Goal: Task Accomplishment & Management: Complete application form

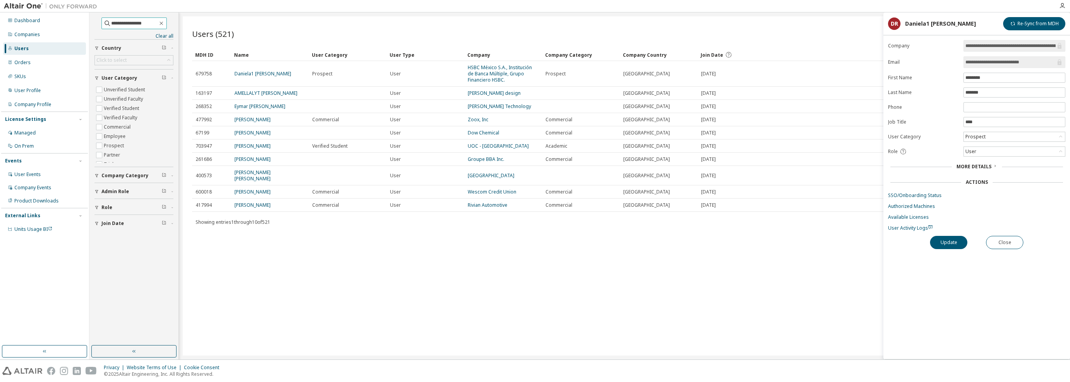
click at [117, 26] on input "**********" at bounding box center [134, 23] width 47 height 8
click at [165, 24] on icon "button" at bounding box center [161, 23] width 6 height 6
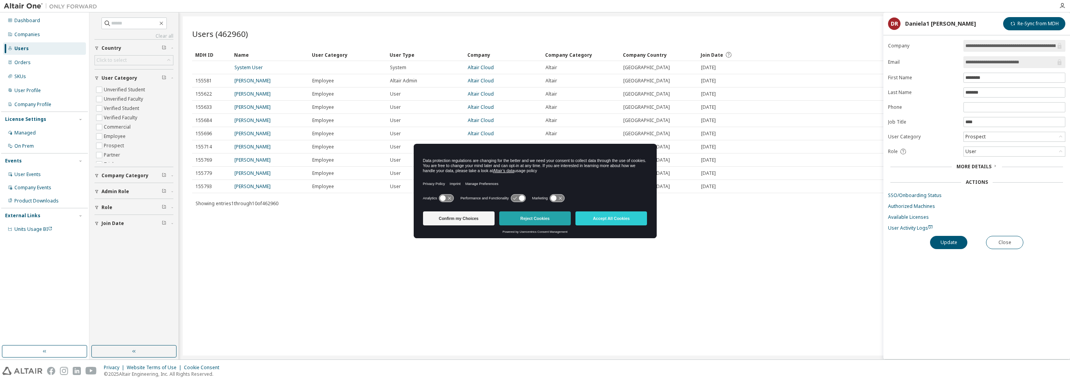
click at [544, 217] on button "Reject Cookies" at bounding box center [535, 219] width 72 height 14
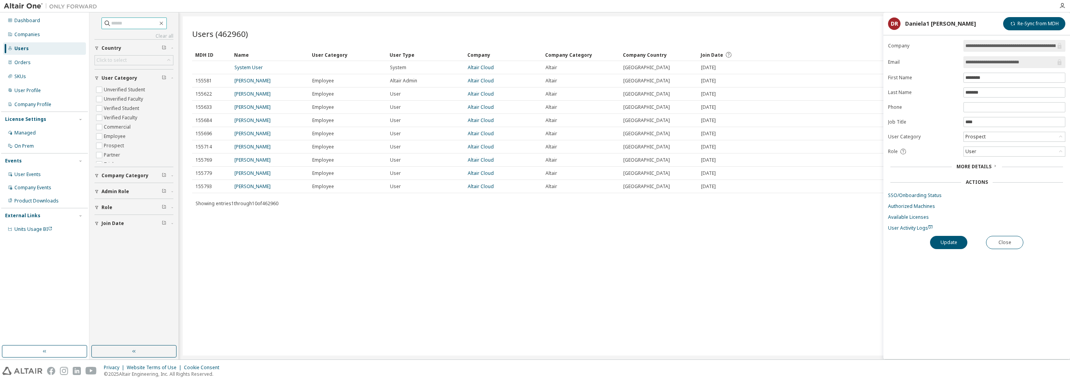
click at [135, 23] on input "text" at bounding box center [134, 23] width 47 height 8
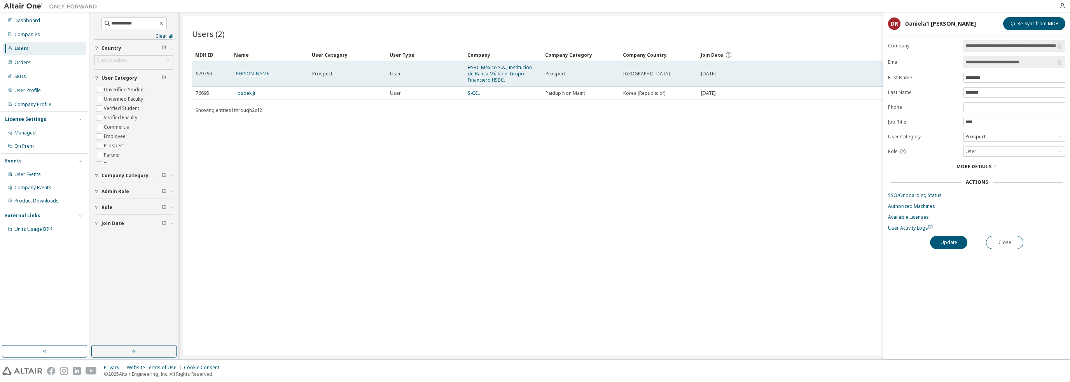
click at [240, 73] on link "[PERSON_NAME]" at bounding box center [253, 73] width 36 height 7
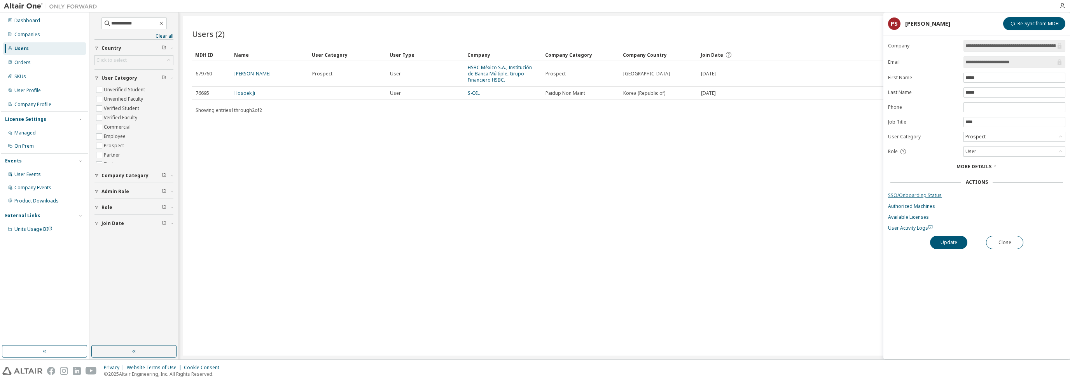
click at [903, 194] on link "SSO/Onboarding Status" at bounding box center [976, 196] width 177 height 6
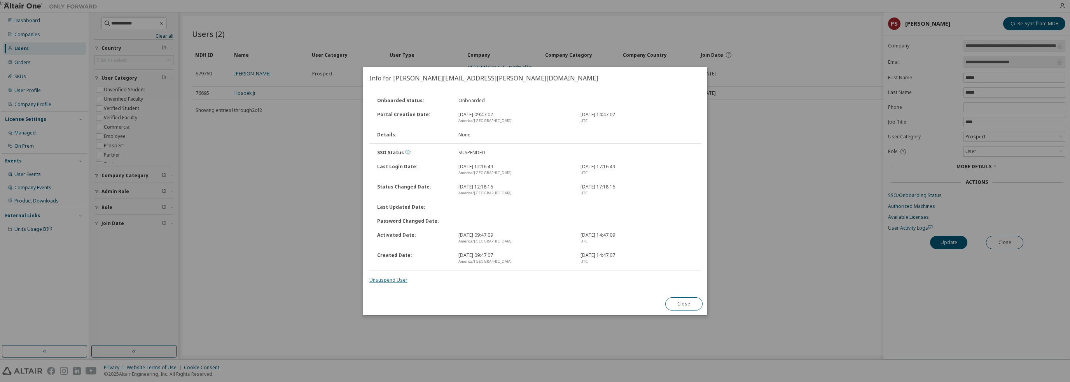
click at [387, 280] on link "Unsuspend User" at bounding box center [388, 280] width 38 height 7
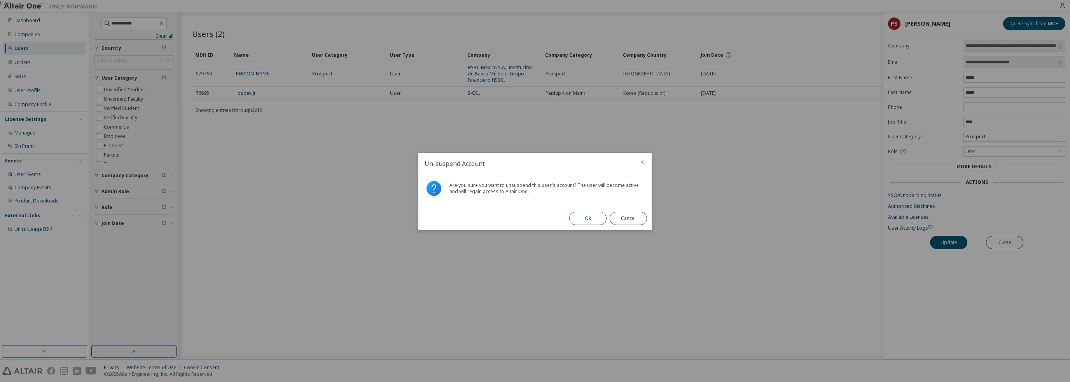
click at [586, 217] on button "Ok" at bounding box center [587, 218] width 37 height 13
click at [640, 221] on button "Close" at bounding box center [628, 218] width 37 height 13
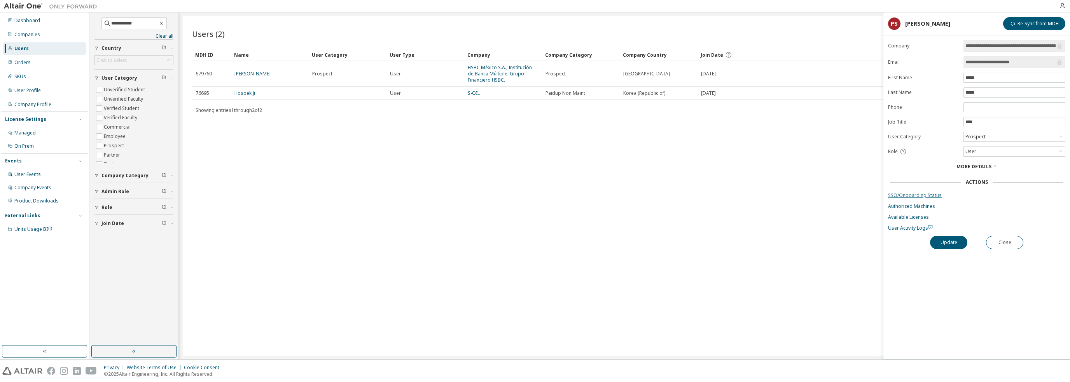
click at [933, 194] on link "SSO/Onboarding Status" at bounding box center [976, 196] width 177 height 6
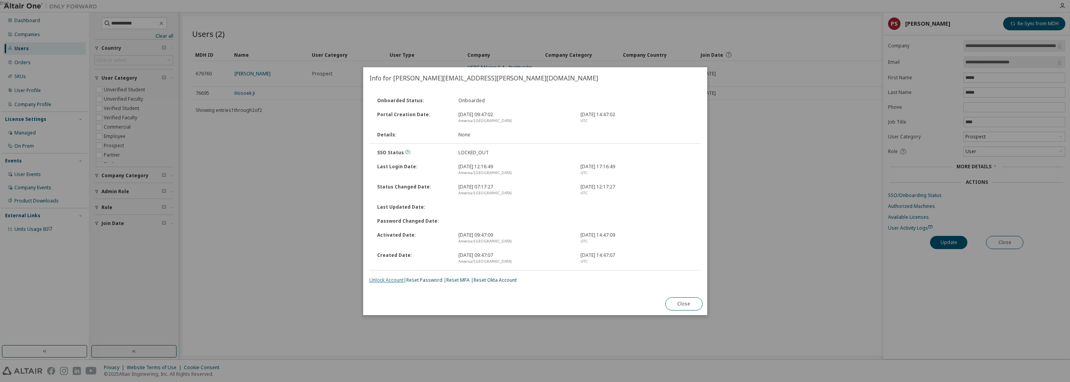
click at [378, 281] on link "Unlock Account" at bounding box center [386, 280] width 34 height 7
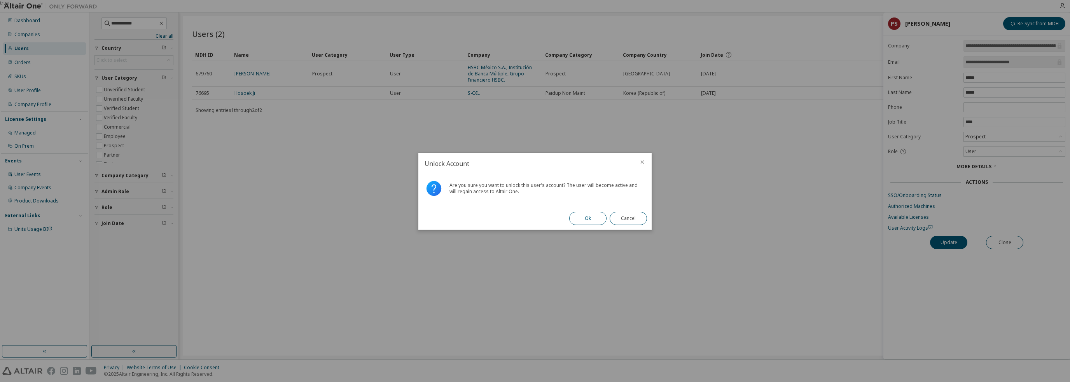
click at [587, 216] on button "Ok" at bounding box center [587, 218] width 37 height 13
click at [628, 217] on button "Close" at bounding box center [628, 218] width 37 height 13
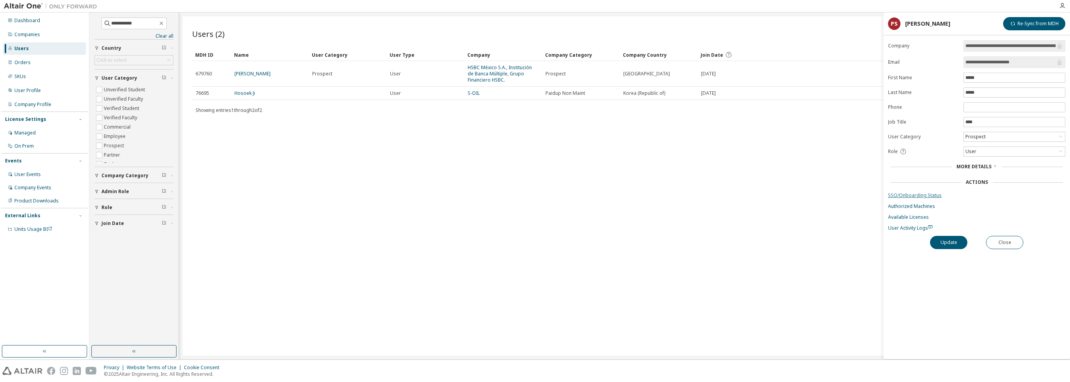
click at [922, 194] on link "SSO/Onboarding Status" at bounding box center [976, 196] width 177 height 6
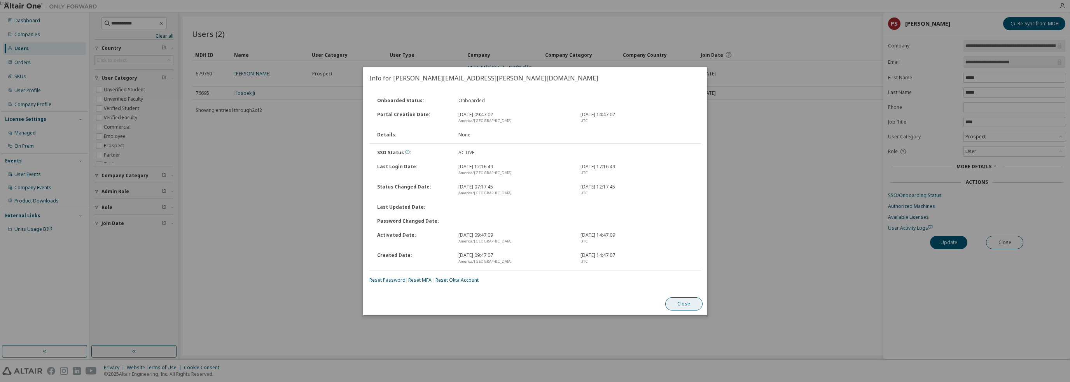
click at [682, 302] on button "Close" at bounding box center [683, 304] width 37 height 13
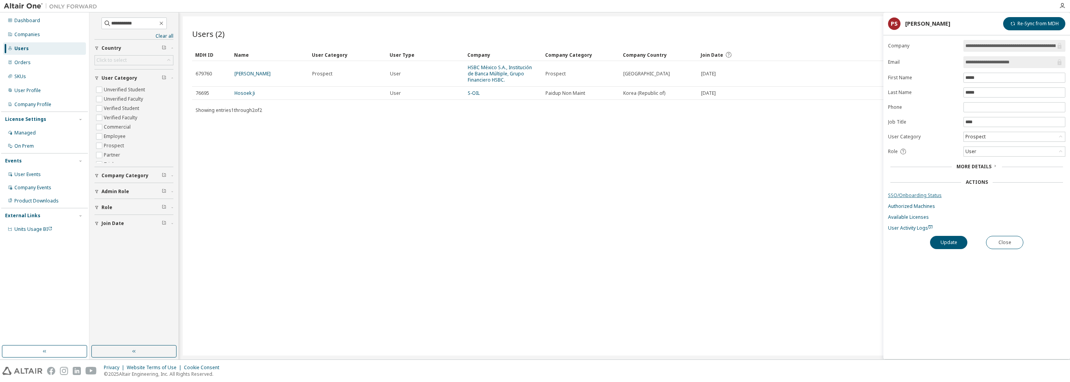
click at [928, 194] on link "SSO/Onboarding Status" at bounding box center [976, 196] width 177 height 6
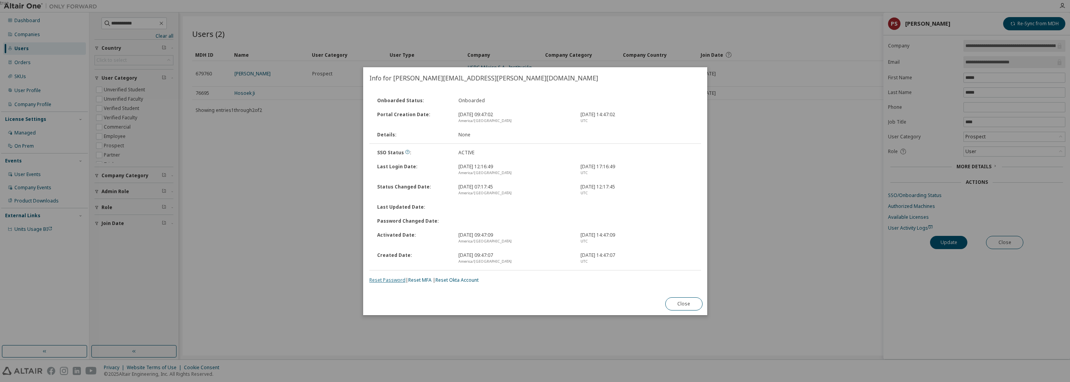
click at [380, 282] on link "Reset Password" at bounding box center [387, 280] width 36 height 7
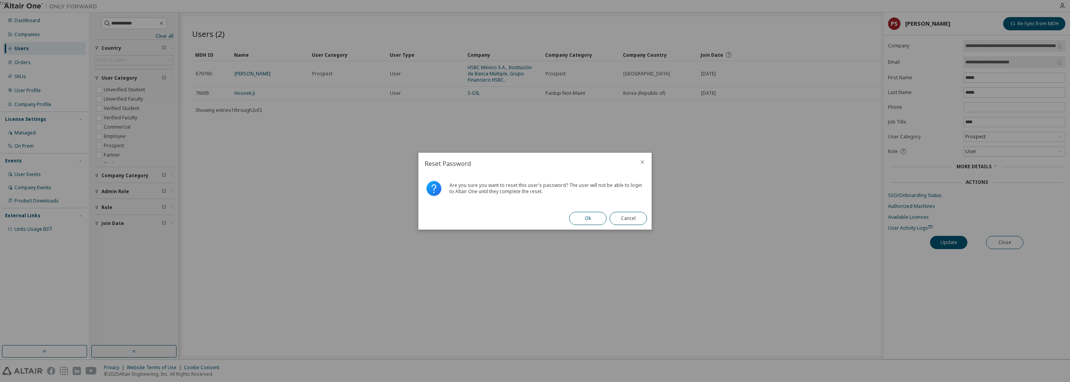
click at [583, 219] on button "Ok" at bounding box center [587, 218] width 37 height 13
click at [637, 219] on button "Close" at bounding box center [628, 218] width 37 height 13
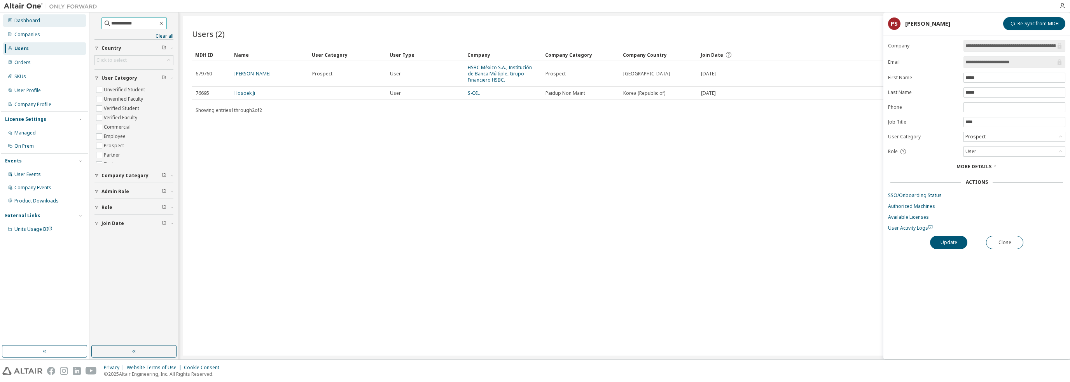
drag, startPoint x: 142, startPoint y: 23, endPoint x: 82, endPoint y: 23, distance: 59.9
click at [82, 23] on div "**********" at bounding box center [535, 185] width 1070 height 347
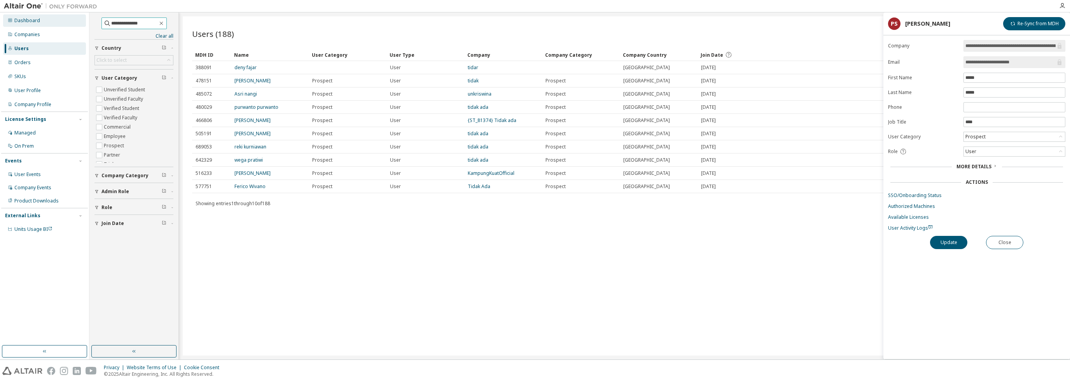
drag, startPoint x: 146, startPoint y: 23, endPoint x: 75, endPoint y: 23, distance: 71.6
click at [75, 23] on div "**********" at bounding box center [535, 185] width 1070 height 347
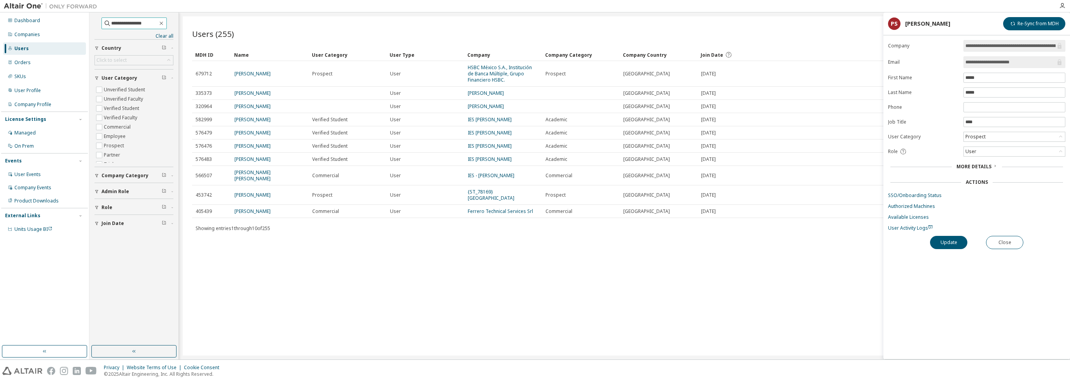
drag, startPoint x: 145, startPoint y: 23, endPoint x: 86, endPoint y: 23, distance: 58.3
click at [86, 23] on div "**********" at bounding box center [535, 185] width 1070 height 347
type input "*"
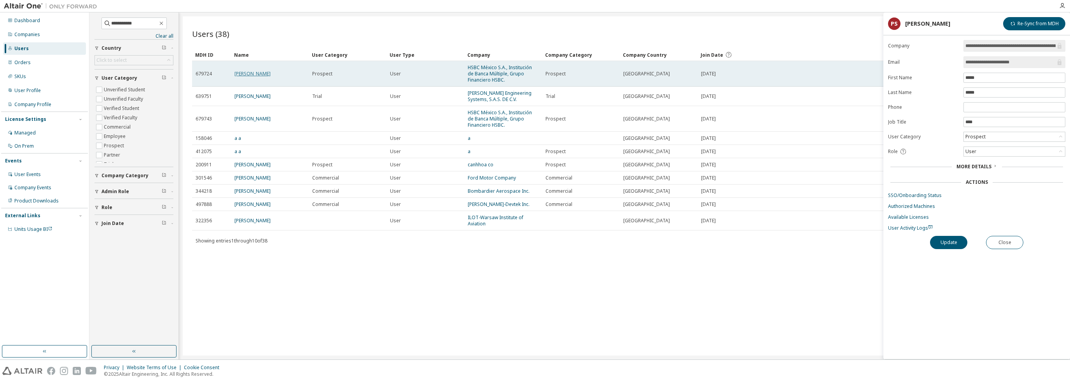
click at [254, 72] on link "[PERSON_NAME]" at bounding box center [253, 73] width 36 height 7
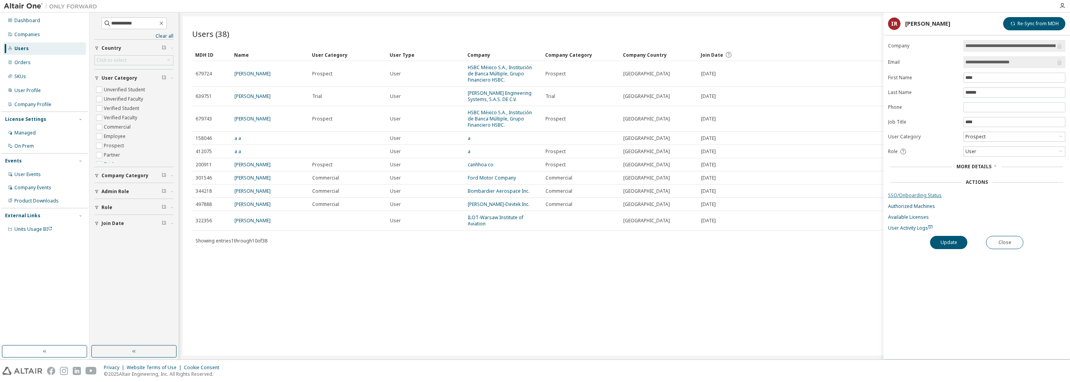
click at [918, 194] on link "SSO/Onboarding Status" at bounding box center [976, 196] width 177 height 6
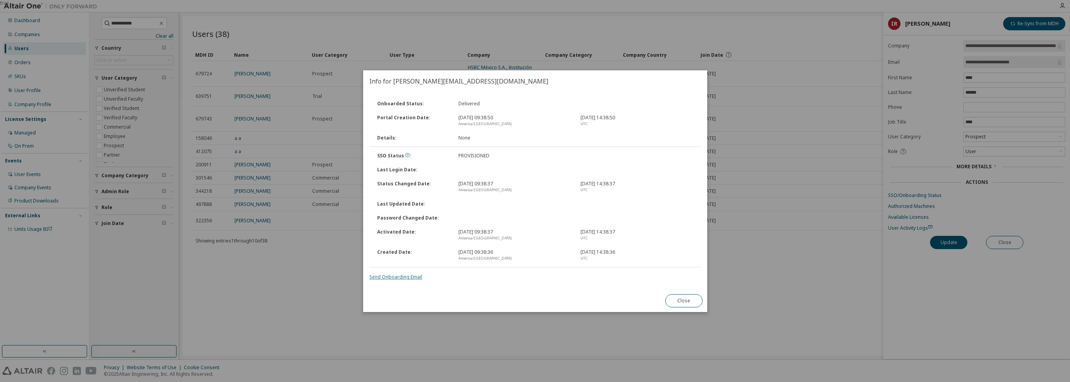
click at [384, 278] on link "Send Onboarding Email" at bounding box center [395, 277] width 53 height 7
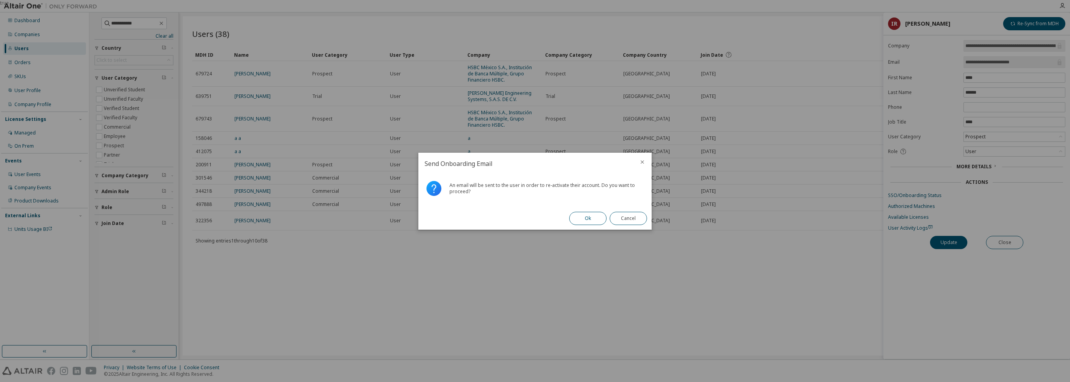
click at [594, 217] on button "Ok" at bounding box center [587, 218] width 37 height 13
click at [641, 218] on button "Close" at bounding box center [628, 218] width 37 height 13
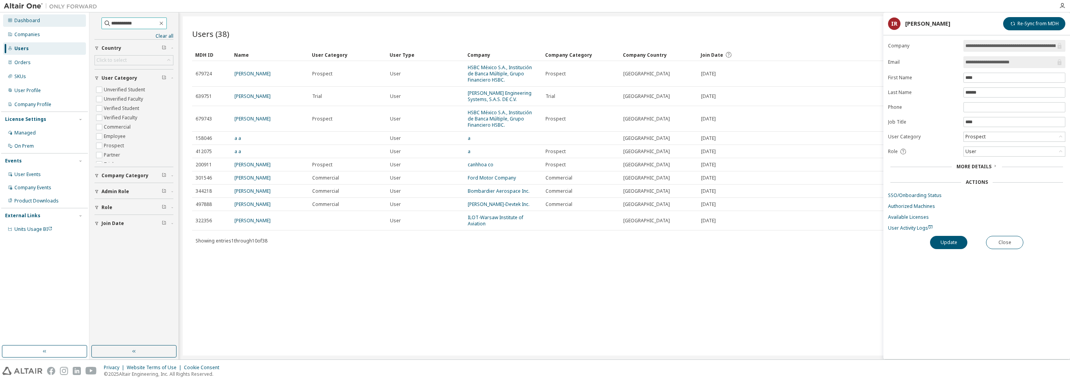
drag, startPoint x: 140, startPoint y: 25, endPoint x: 72, endPoint y: 25, distance: 68.4
click at [72, 25] on div "**********" at bounding box center [535, 185] width 1070 height 347
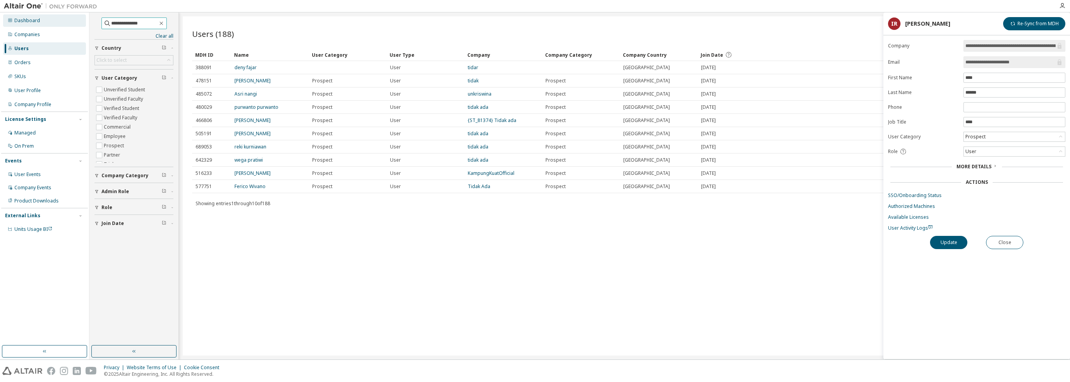
drag, startPoint x: 151, startPoint y: 24, endPoint x: 70, endPoint y: 24, distance: 80.9
click at [70, 24] on div "**********" at bounding box center [535, 185] width 1070 height 347
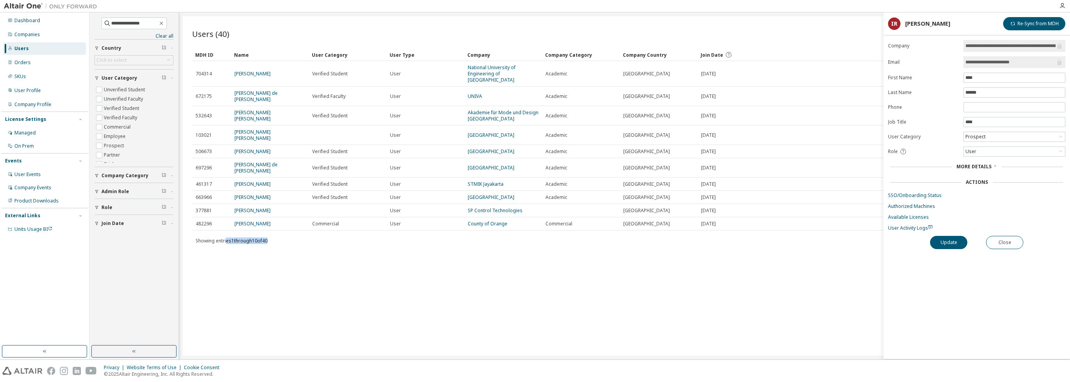
drag, startPoint x: 226, startPoint y: 230, endPoint x: 288, endPoint y: 232, distance: 61.5
click at [288, 235] on div "Showing entries 1 through 10 of 40 Items per page 10 Page n. *" at bounding box center [624, 240] width 865 height 11
drag, startPoint x: 148, startPoint y: 25, endPoint x: 84, endPoint y: 18, distance: 63.8
click at [84, 18] on div "**********" at bounding box center [535, 185] width 1070 height 347
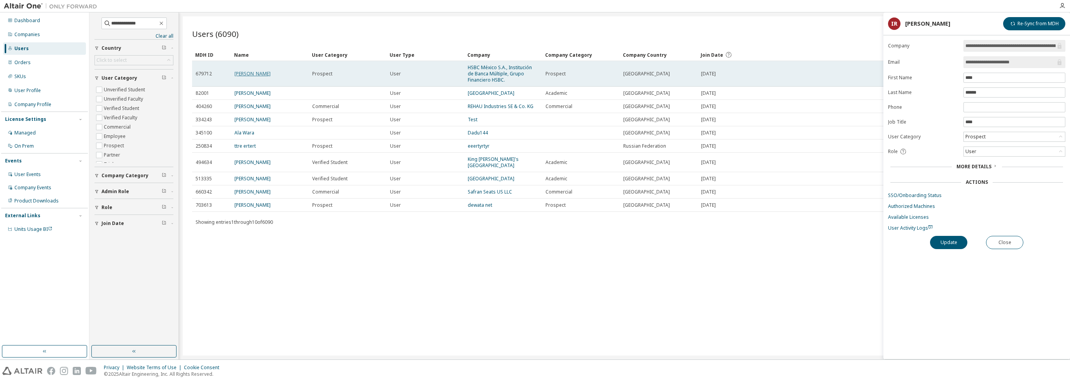
click at [257, 75] on link "[PERSON_NAME]" at bounding box center [253, 73] width 36 height 7
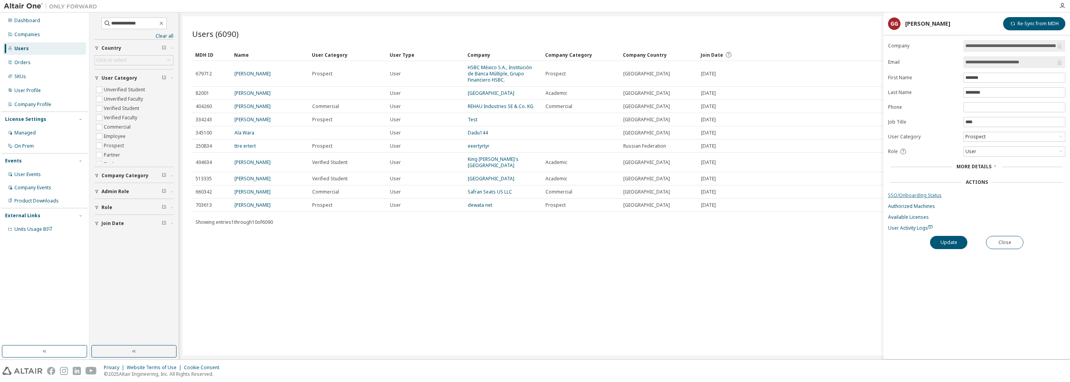
click at [929, 194] on link "SSO/Onboarding Status" at bounding box center [976, 196] width 177 height 6
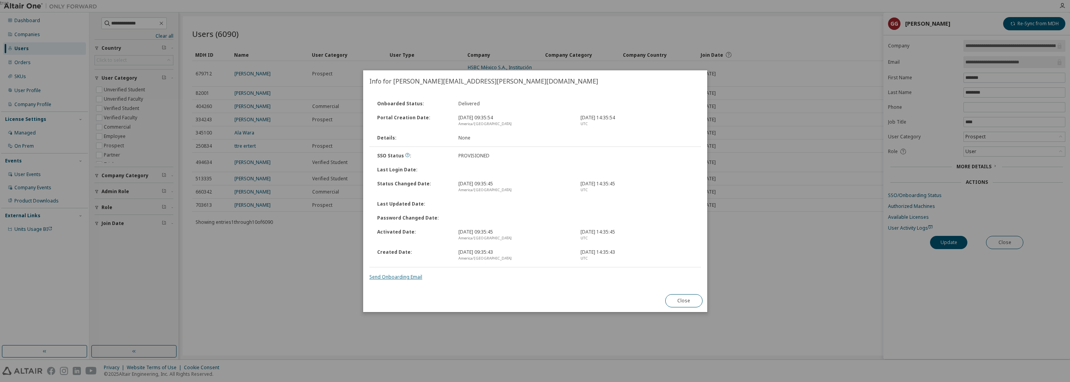
click at [397, 276] on link "Send Onboarding Email" at bounding box center [395, 277] width 53 height 7
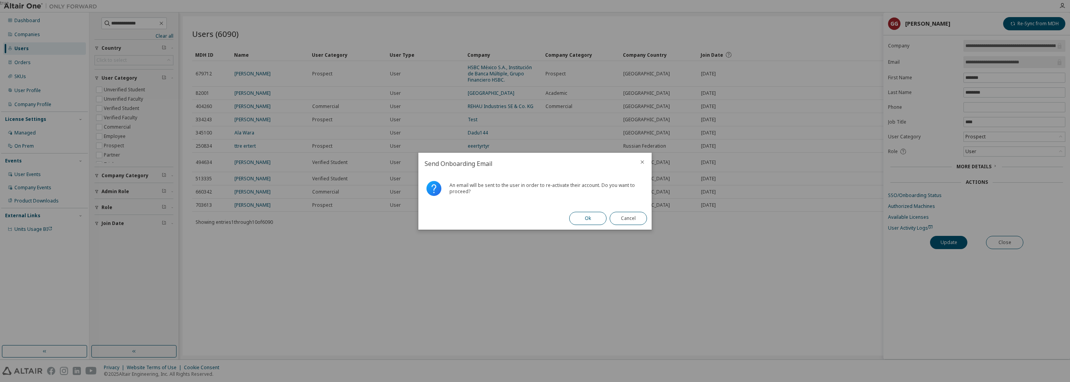
click at [595, 219] on button "Ok" at bounding box center [587, 218] width 37 height 13
click at [627, 217] on button "Close" at bounding box center [628, 218] width 37 height 13
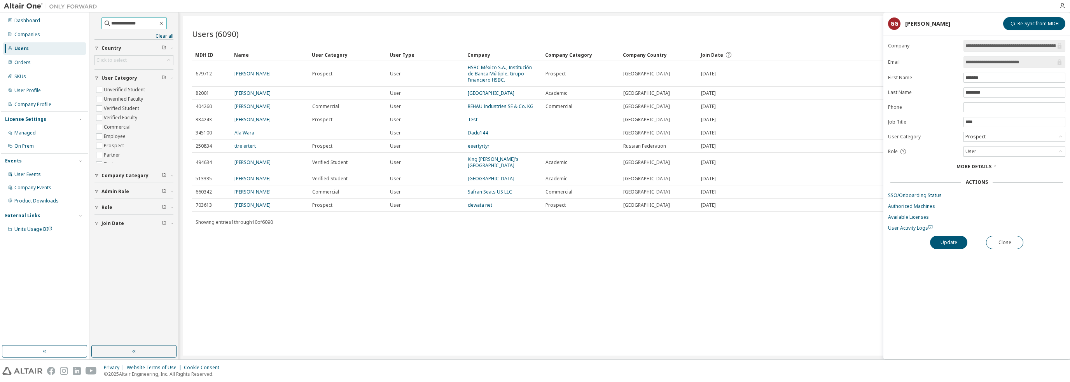
drag, startPoint x: 139, startPoint y: 24, endPoint x: 86, endPoint y: 22, distance: 52.9
click at [86, 22] on div "**********" at bounding box center [535, 185] width 1070 height 347
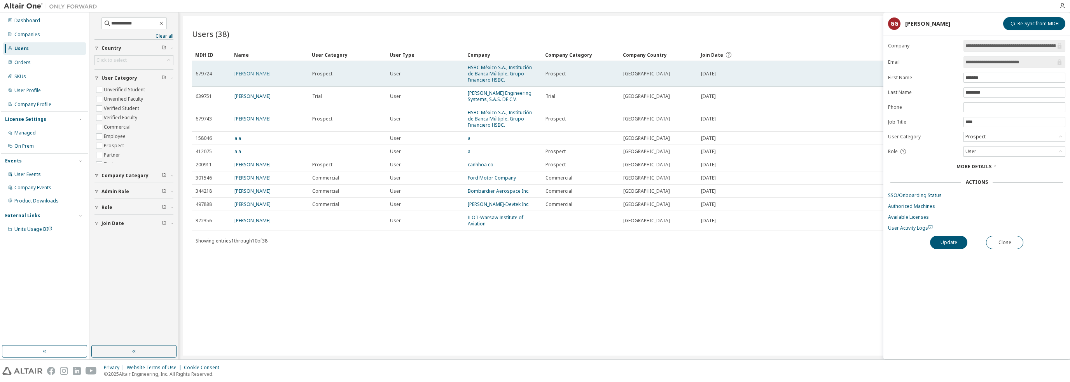
click at [246, 73] on link "[PERSON_NAME]" at bounding box center [253, 73] width 36 height 7
click at [247, 74] on link "[PERSON_NAME]" at bounding box center [253, 73] width 36 height 7
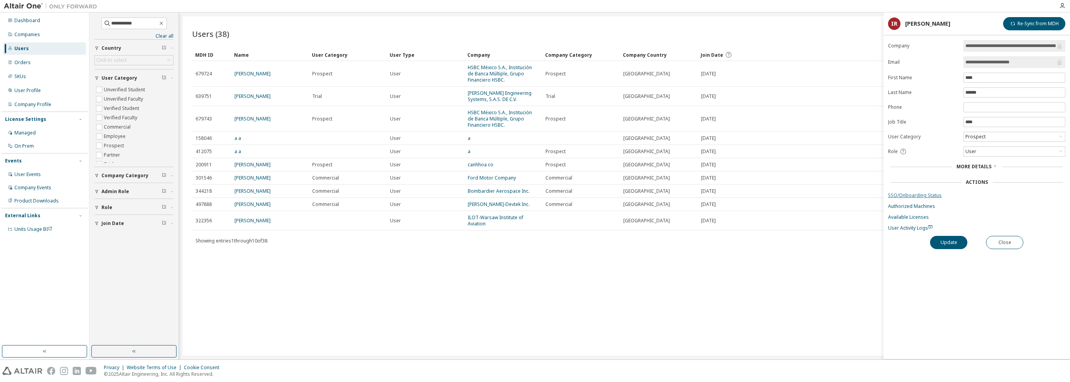
click at [922, 196] on link "SSO/Onboarding Status" at bounding box center [976, 196] width 177 height 6
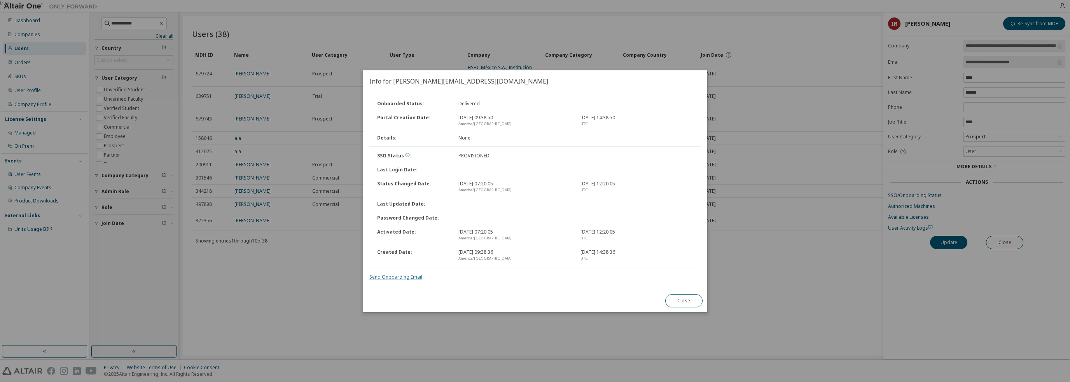
click at [407, 278] on link "Send Onboarding Email" at bounding box center [395, 277] width 53 height 7
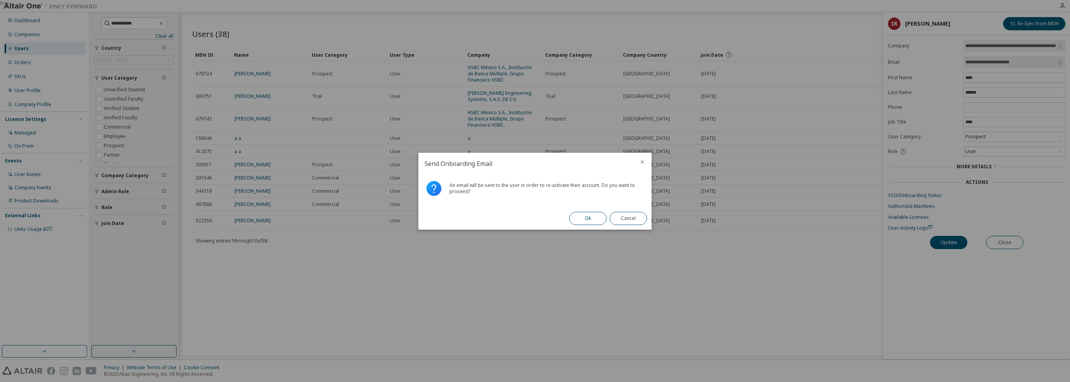
click at [595, 216] on button "Ok" at bounding box center [587, 218] width 37 height 13
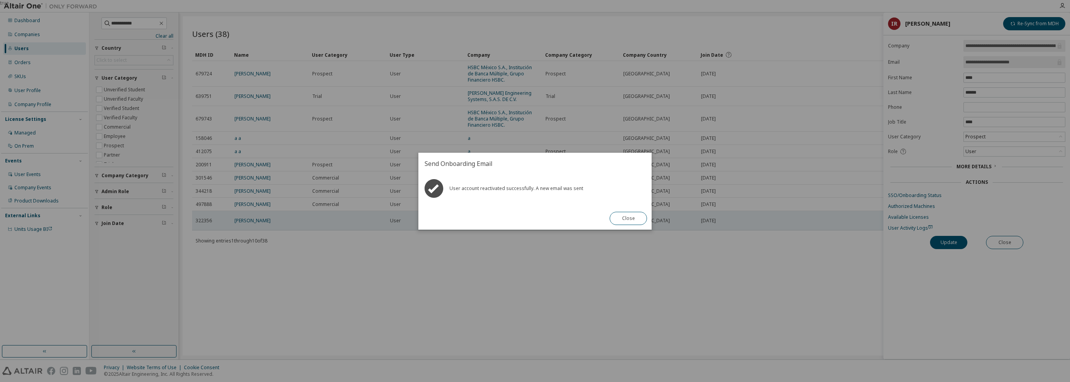
click at [632, 221] on button "Close" at bounding box center [628, 218] width 37 height 13
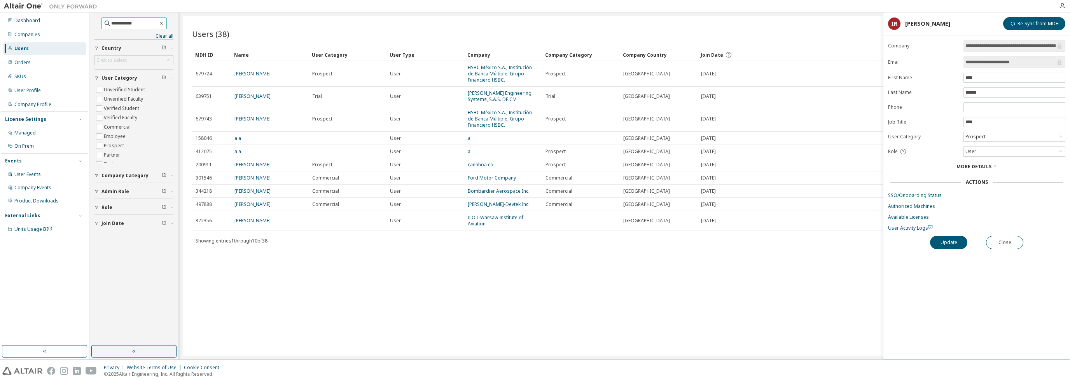
drag, startPoint x: 145, startPoint y: 24, endPoint x: 91, endPoint y: 17, distance: 55.2
click at [91, 17] on div "**********" at bounding box center [134, 179] width 87 height 331
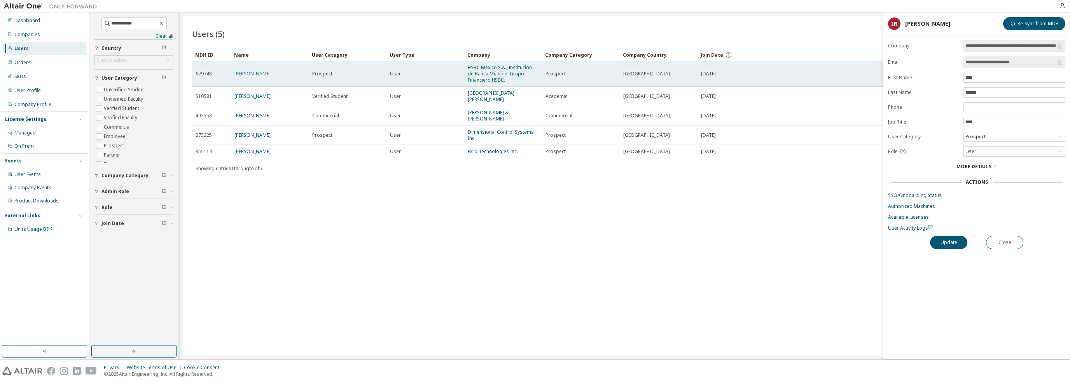
click at [252, 73] on link "[PERSON_NAME]" at bounding box center [253, 73] width 36 height 7
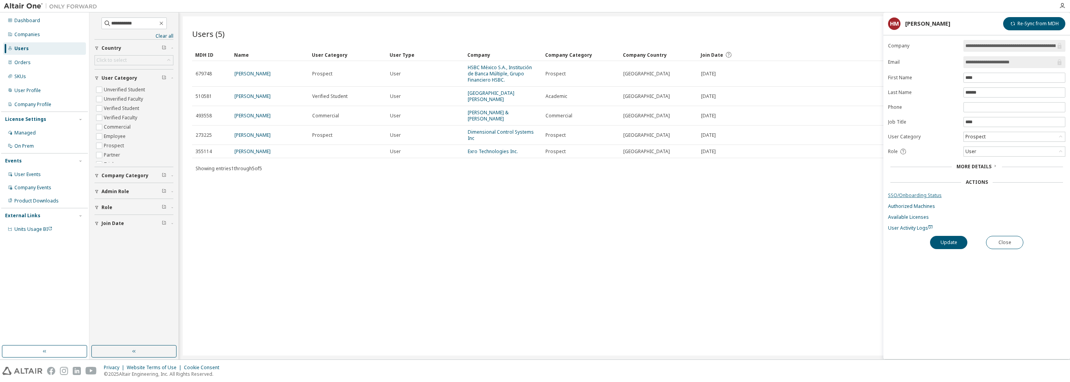
click at [924, 193] on link "SSO/Onboarding Status" at bounding box center [976, 196] width 177 height 6
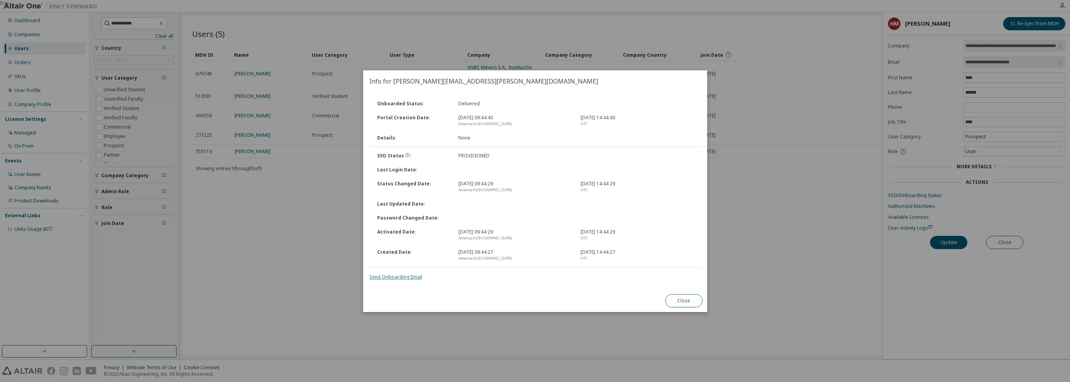
click at [392, 278] on link "Send Onboarding Email" at bounding box center [395, 277] width 53 height 7
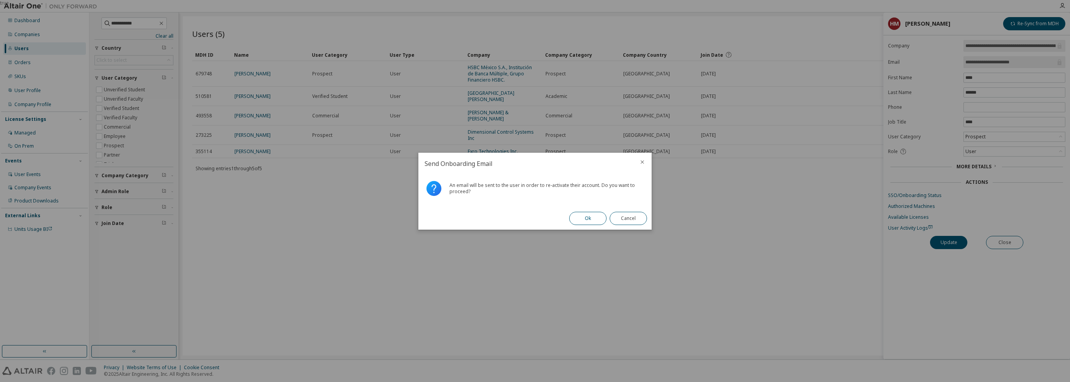
click at [593, 221] on button "Ok" at bounding box center [587, 218] width 37 height 13
click at [636, 215] on button "Close" at bounding box center [628, 218] width 37 height 13
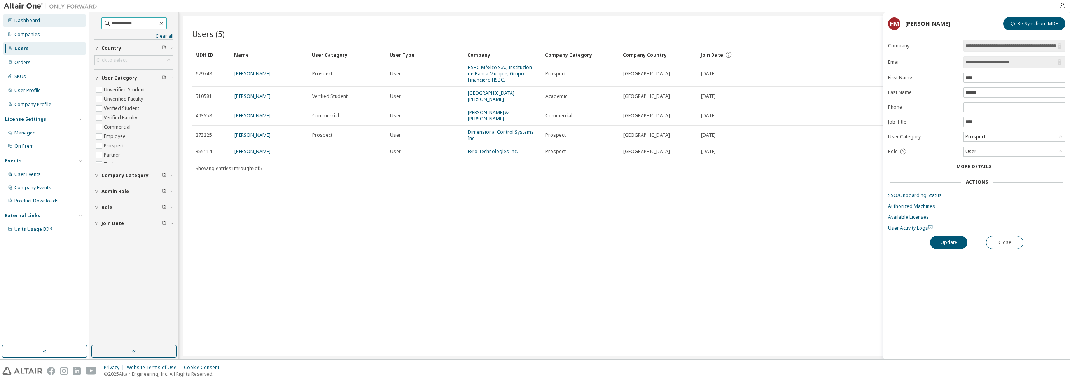
drag, startPoint x: 145, startPoint y: 25, endPoint x: 84, endPoint y: 24, distance: 61.1
click at [84, 24] on div "**********" at bounding box center [535, 185] width 1070 height 347
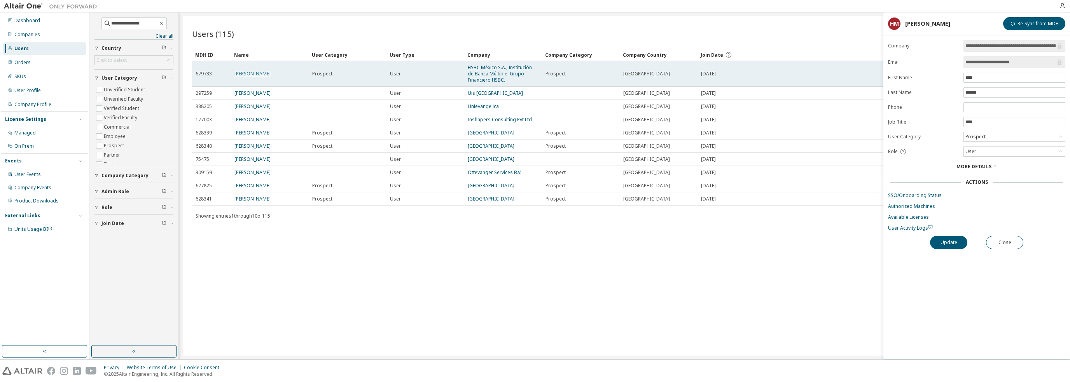
click at [266, 72] on link "[PERSON_NAME]" at bounding box center [253, 73] width 36 height 7
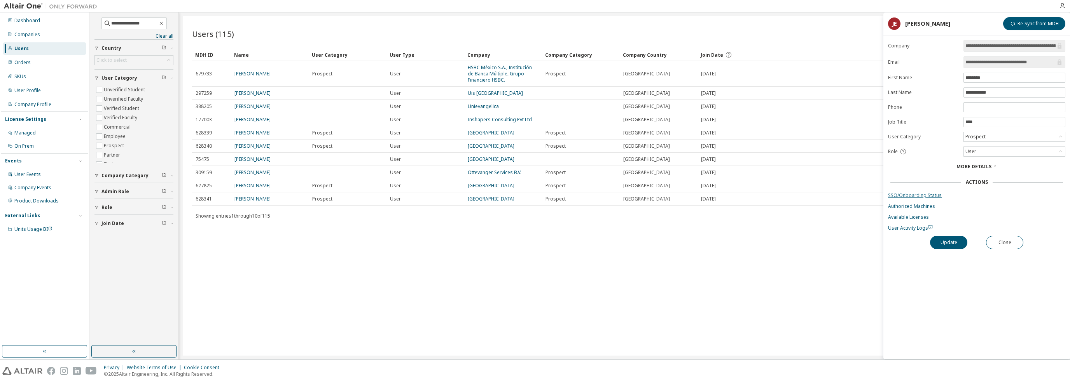
click at [929, 194] on link "SSO/Onboarding Status" at bounding box center [976, 196] width 177 height 6
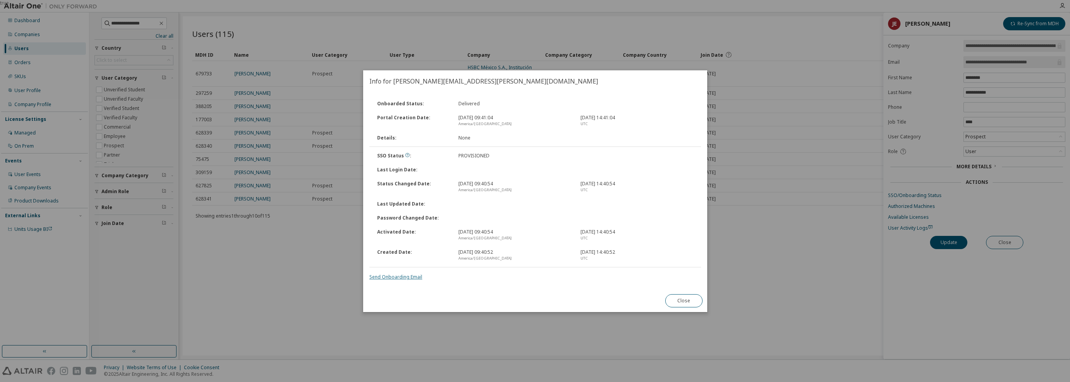
click at [390, 278] on link "Send Onboarding Email" at bounding box center [395, 277] width 53 height 7
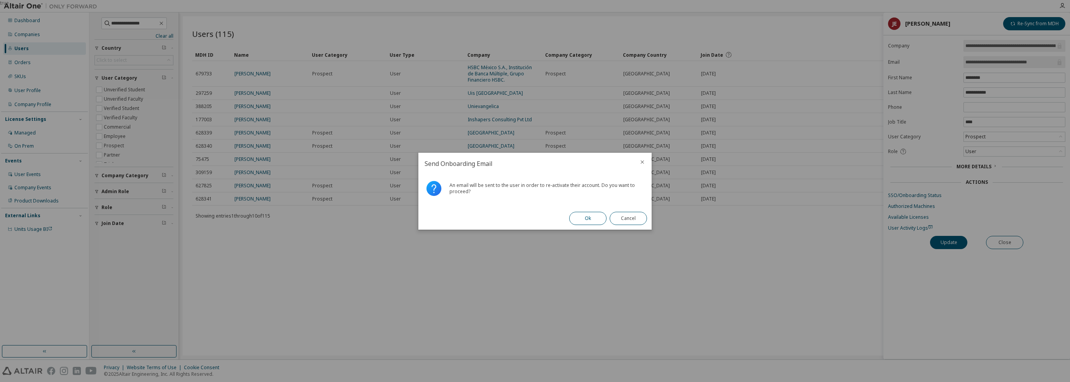
click at [586, 220] on button "Ok" at bounding box center [587, 218] width 37 height 13
click at [630, 222] on button "Close" at bounding box center [628, 218] width 37 height 13
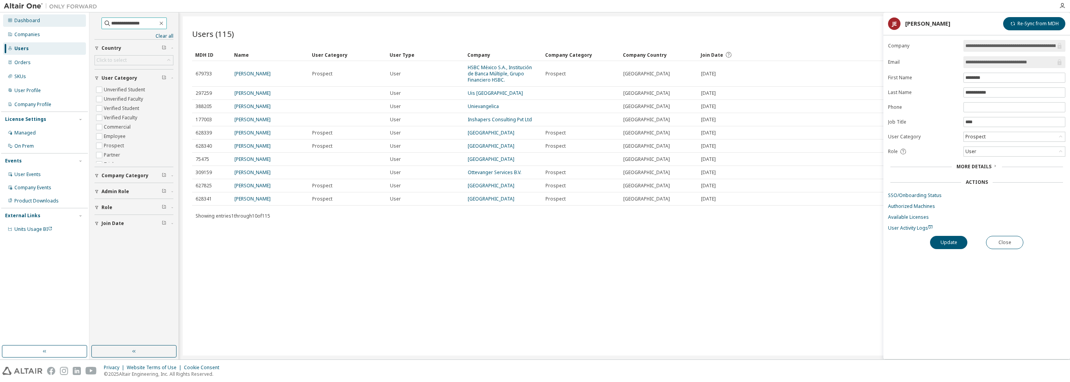
drag, startPoint x: 149, startPoint y: 23, endPoint x: 81, endPoint y: 22, distance: 68.5
click at [81, 22] on div "**********" at bounding box center [535, 185] width 1070 height 347
type input "**********"
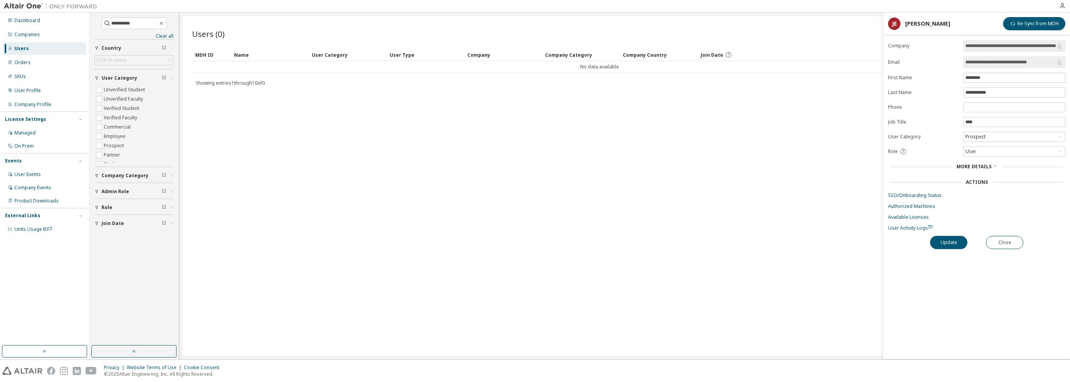
click at [26, 53] on div "Users" at bounding box center [44, 48] width 83 height 12
drag, startPoint x: 27, startPoint y: 29, endPoint x: 32, endPoint y: 28, distance: 5.3
click at [27, 29] on div "Companies" at bounding box center [44, 34] width 83 height 12
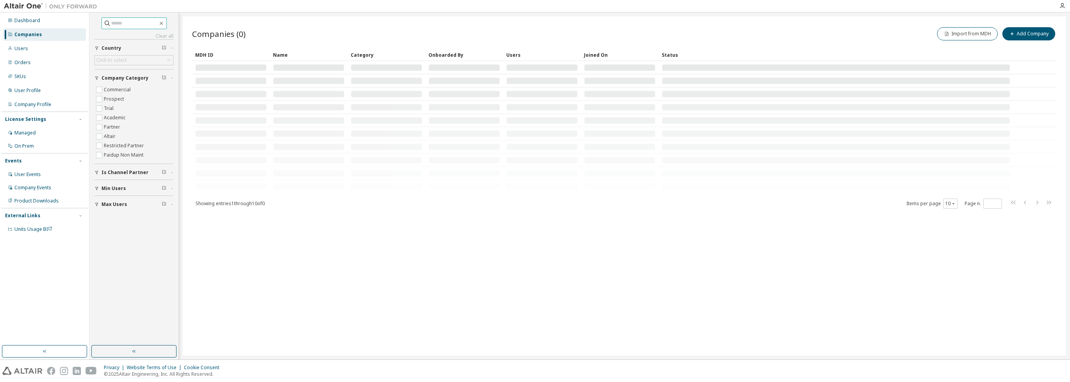
click at [120, 21] on input "text" at bounding box center [134, 23] width 47 height 8
type input "****"
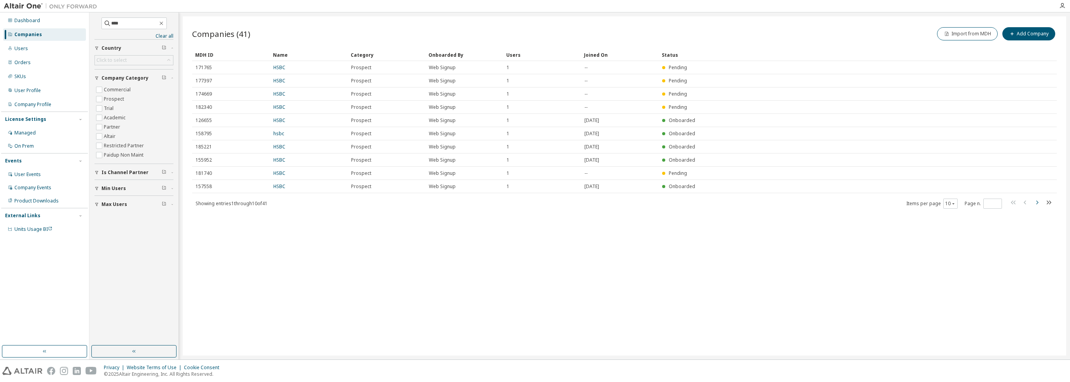
click at [1035, 205] on icon "button" at bounding box center [1037, 202] width 9 height 9
type input "*"
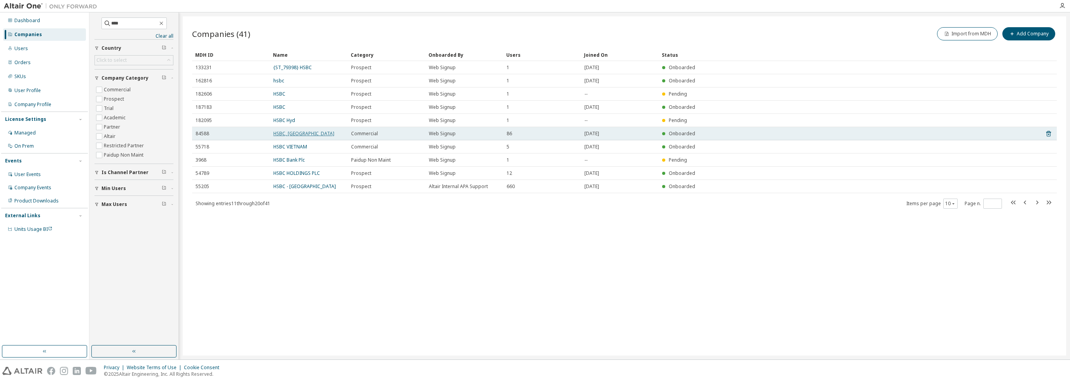
click at [280, 135] on link "HSBC, [GEOGRAPHIC_DATA]" at bounding box center [303, 133] width 61 height 7
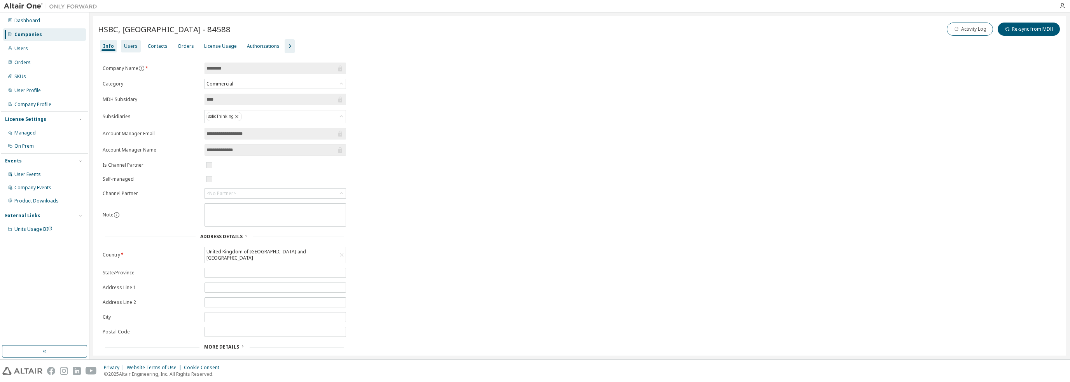
click at [128, 48] on div "Users" at bounding box center [131, 46] width 14 height 6
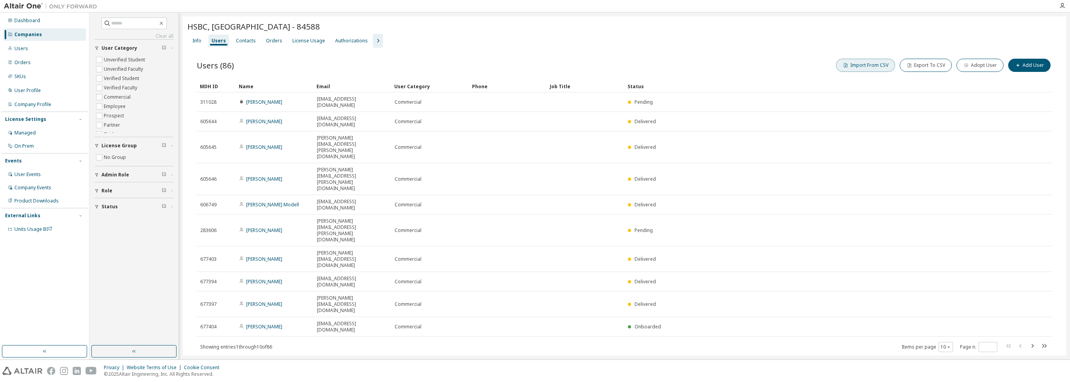
click at [866, 67] on button "Import From CSV" at bounding box center [865, 65] width 59 height 13
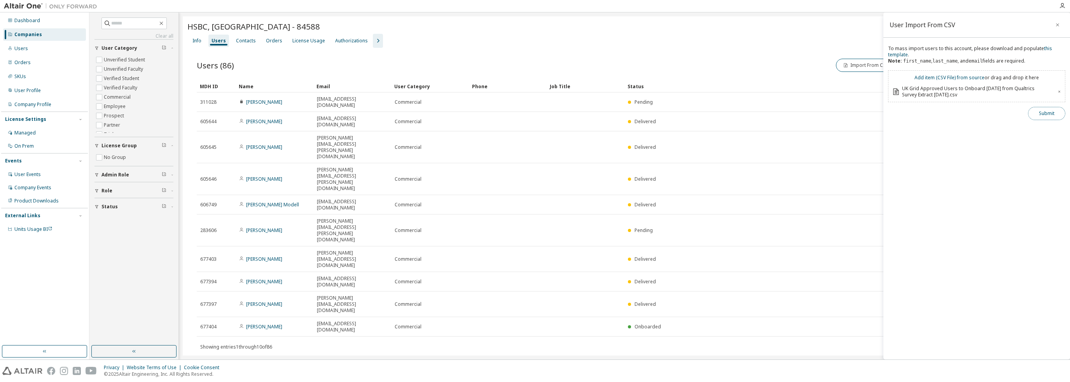
click at [1062, 115] on button "Submit" at bounding box center [1046, 113] width 37 height 13
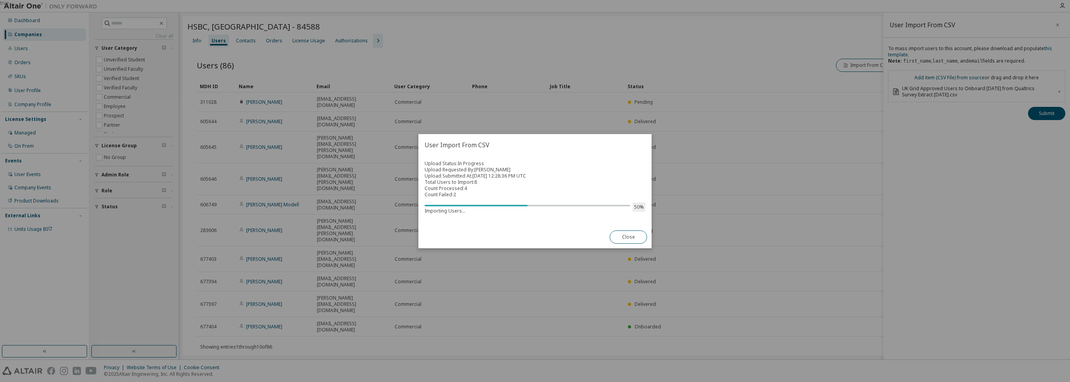
click at [489, 225] on div "Upload Status: In Progress Upload Requested By: [PERSON_NAME] Upload Submitted …" at bounding box center [534, 191] width 233 height 70
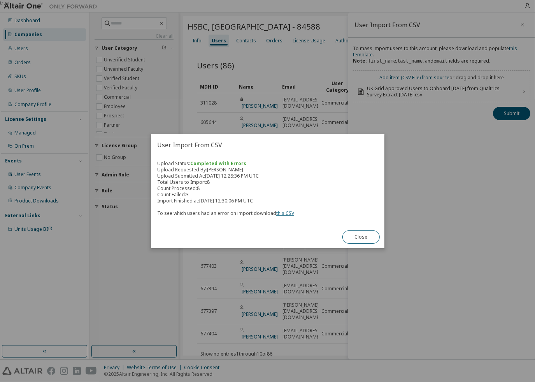
click at [280, 214] on link "this CSV" at bounding box center [285, 213] width 18 height 7
click at [367, 233] on button "Close" at bounding box center [360, 237] width 37 height 13
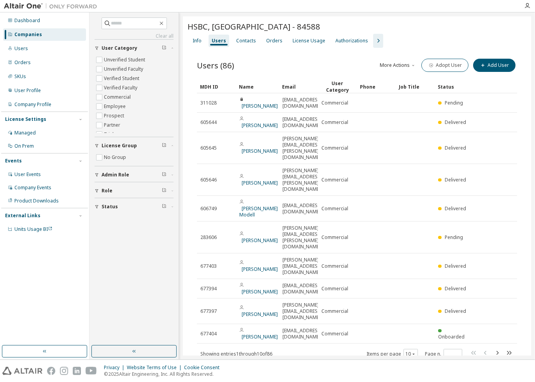
click at [410, 69] on button "More Actions" at bounding box center [397, 65] width 37 height 13
click at [411, 80] on div "Import From CSV" at bounding box center [409, 78] width 49 height 11
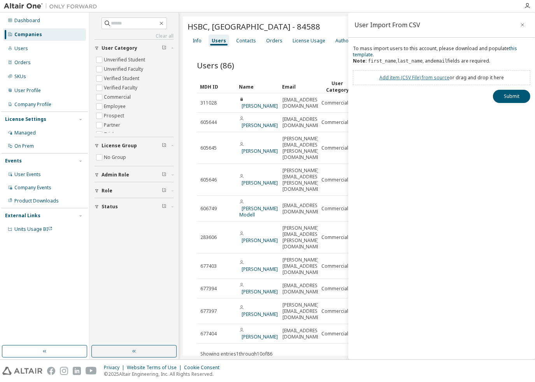
click at [418, 77] on link "Add item ( CSV File ) from source" at bounding box center [414, 77] width 70 height 7
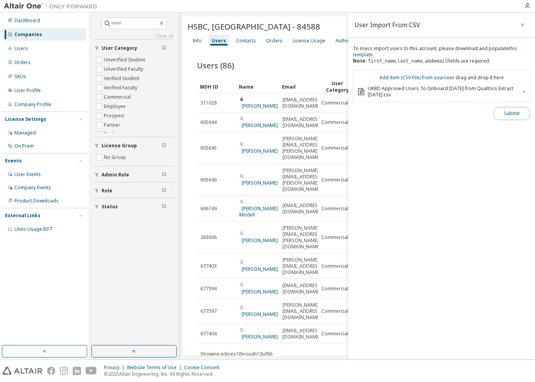
click at [515, 112] on button "Submit" at bounding box center [511, 113] width 37 height 13
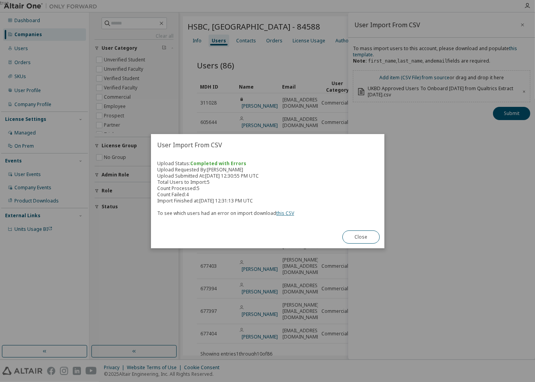
click at [290, 214] on link "this CSV" at bounding box center [285, 213] width 18 height 7
click at [116, 281] on div "true" at bounding box center [267, 191] width 535 height 382
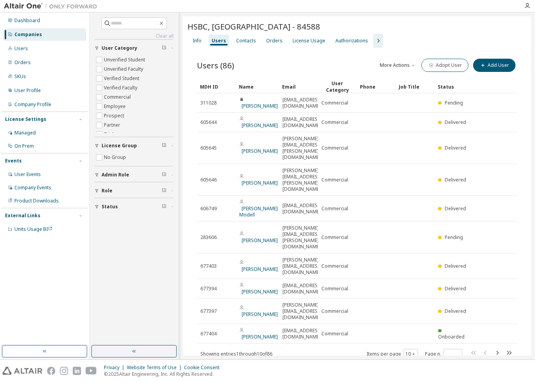
click at [17, 32] on div "Companies" at bounding box center [28, 35] width 28 height 6
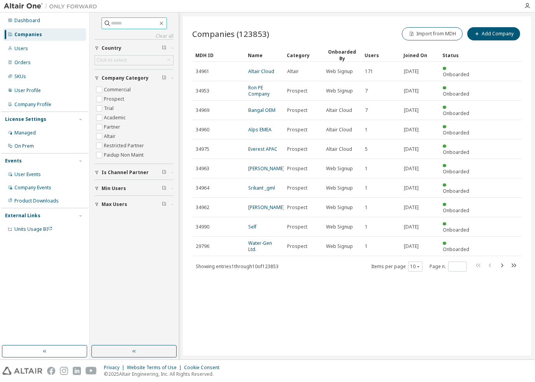
click at [116, 21] on input "text" at bounding box center [134, 23] width 47 height 8
type input "****"
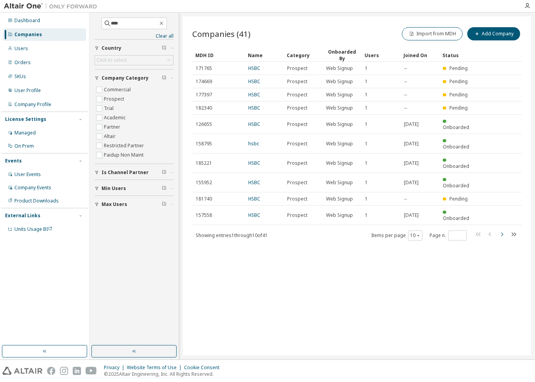
click at [502, 230] on icon "button" at bounding box center [501, 234] width 9 height 9
type input "*"
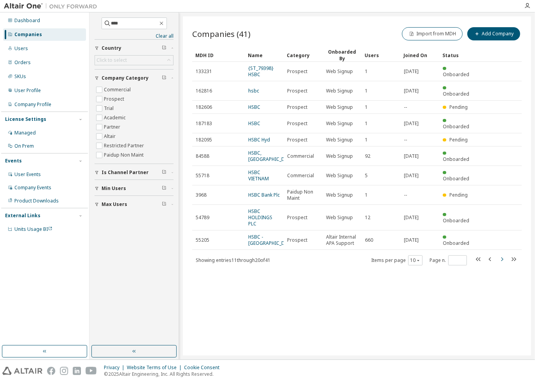
click at [502, 255] on icon "button" at bounding box center [501, 259] width 9 height 9
type input "*"
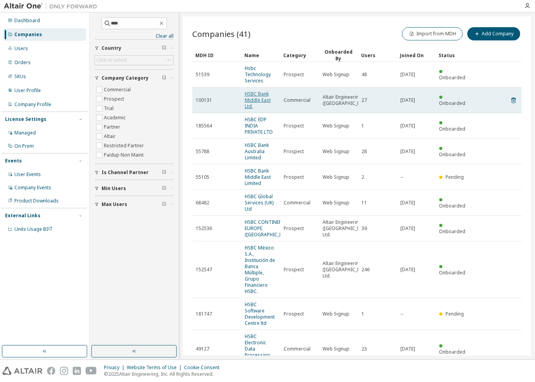
click at [250, 98] on link "HSBC Bank Middle East Ltd." at bounding box center [258, 100] width 26 height 19
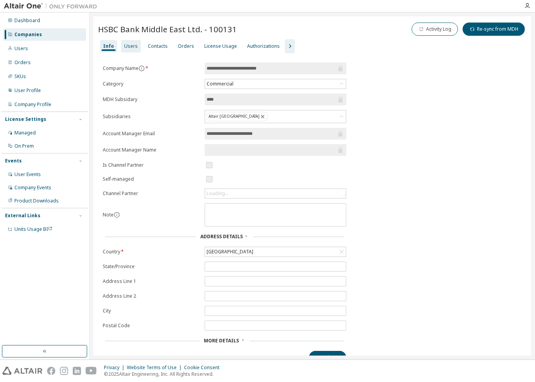
click at [132, 45] on div "Users" at bounding box center [131, 46] width 14 height 6
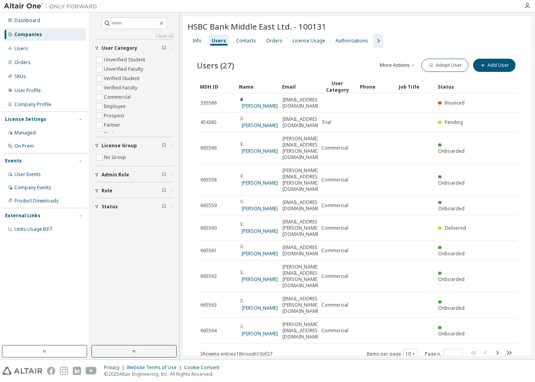
click at [407, 68] on button "More Actions" at bounding box center [397, 65] width 37 height 13
click at [407, 77] on div "Import From CSV" at bounding box center [409, 78] width 49 height 11
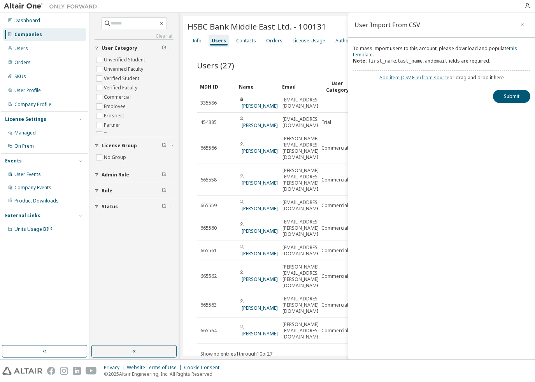
click at [408, 80] on link "Add item ( CSV File ) from source" at bounding box center [414, 77] width 70 height 7
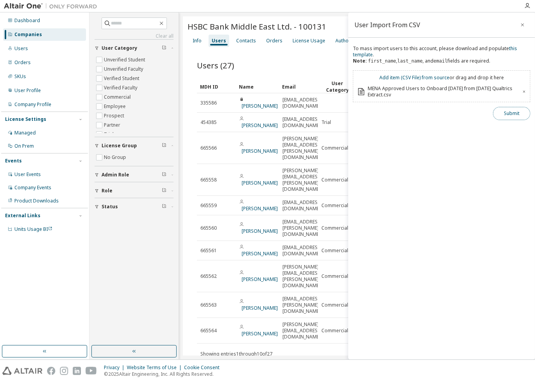
click at [519, 112] on button "Submit" at bounding box center [511, 113] width 37 height 13
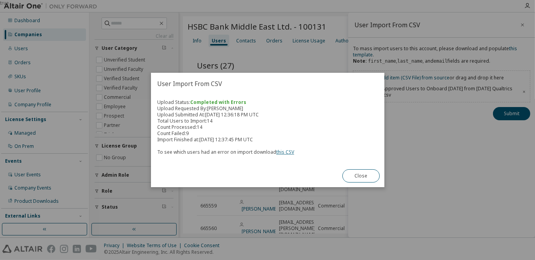
click at [288, 152] on link "this CSV" at bounding box center [285, 152] width 18 height 7
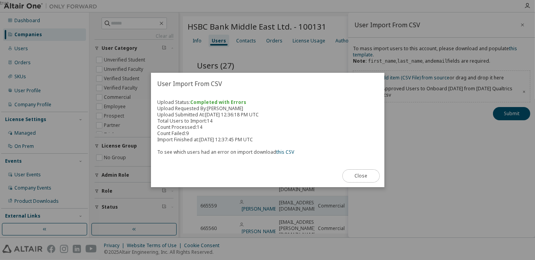
click at [360, 178] on button "Close" at bounding box center [360, 175] width 37 height 13
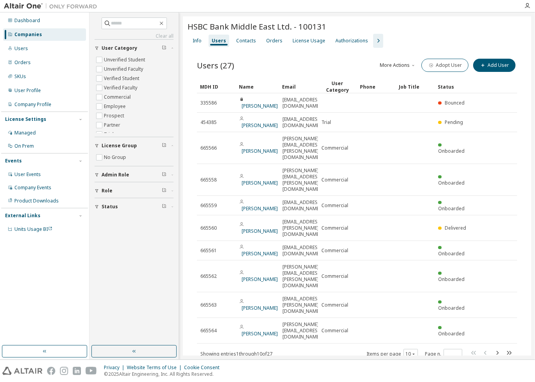
click at [332, 318] on div "HSBC Bank Middle East Ltd. - 100131 Clear Load Save Save As Field Operator Valu…" at bounding box center [357, 200] width 348 height 368
click at [303, 326] on div "HSBC Bank Middle East Ltd. - 100131 Clear Load Save Save As Field Operator Valu…" at bounding box center [357, 200] width 348 height 368
